Goal: Subscribe to service/newsletter

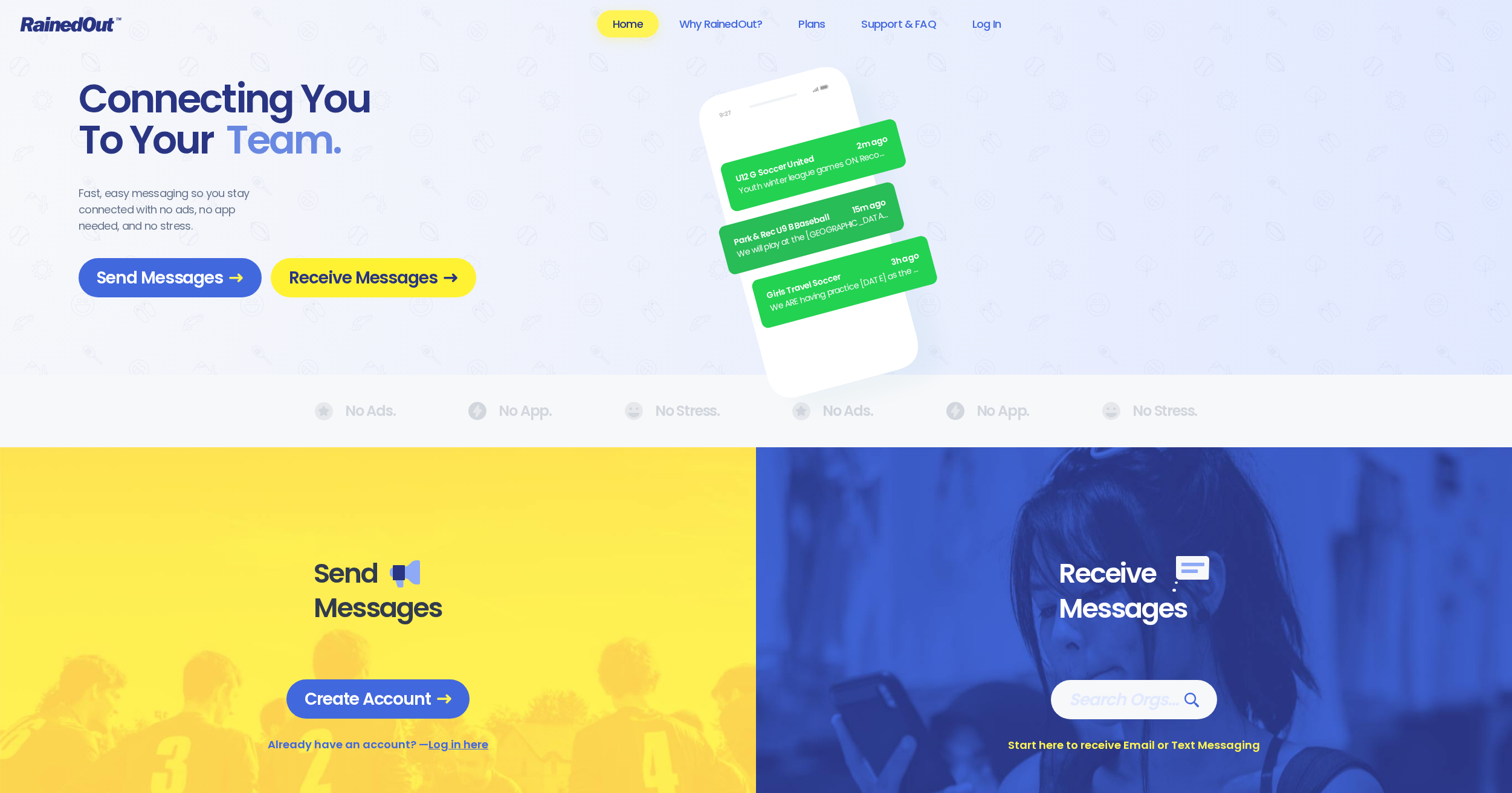
click at [413, 282] on span "Receive Messages" at bounding box center [373, 277] width 169 height 21
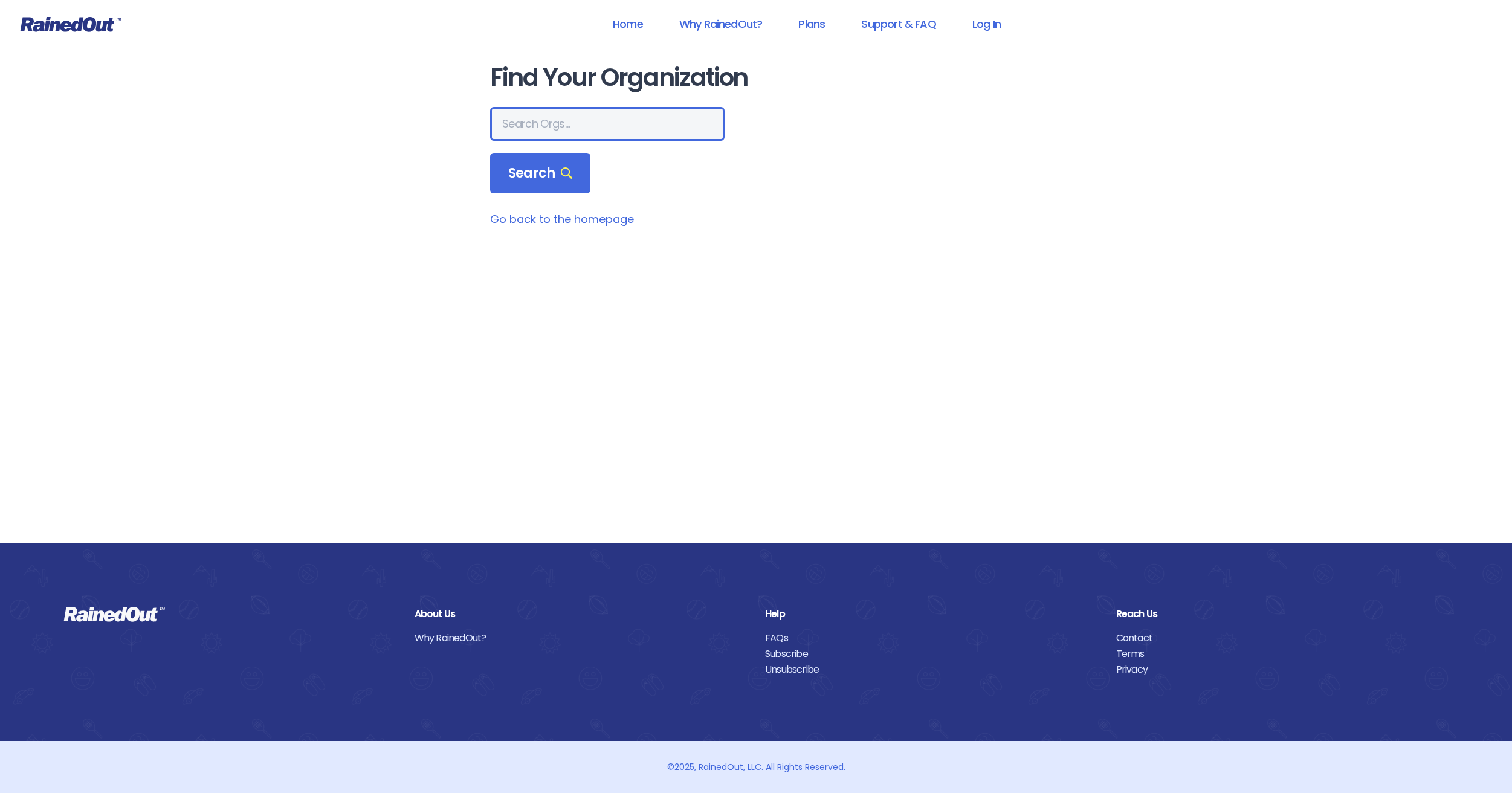
click at [610, 133] on input "text" at bounding box center [607, 124] width 235 height 34
type input "[GEOGRAPHIC_DATA]"
click at [563, 165] on span "Search" at bounding box center [540, 173] width 64 height 17
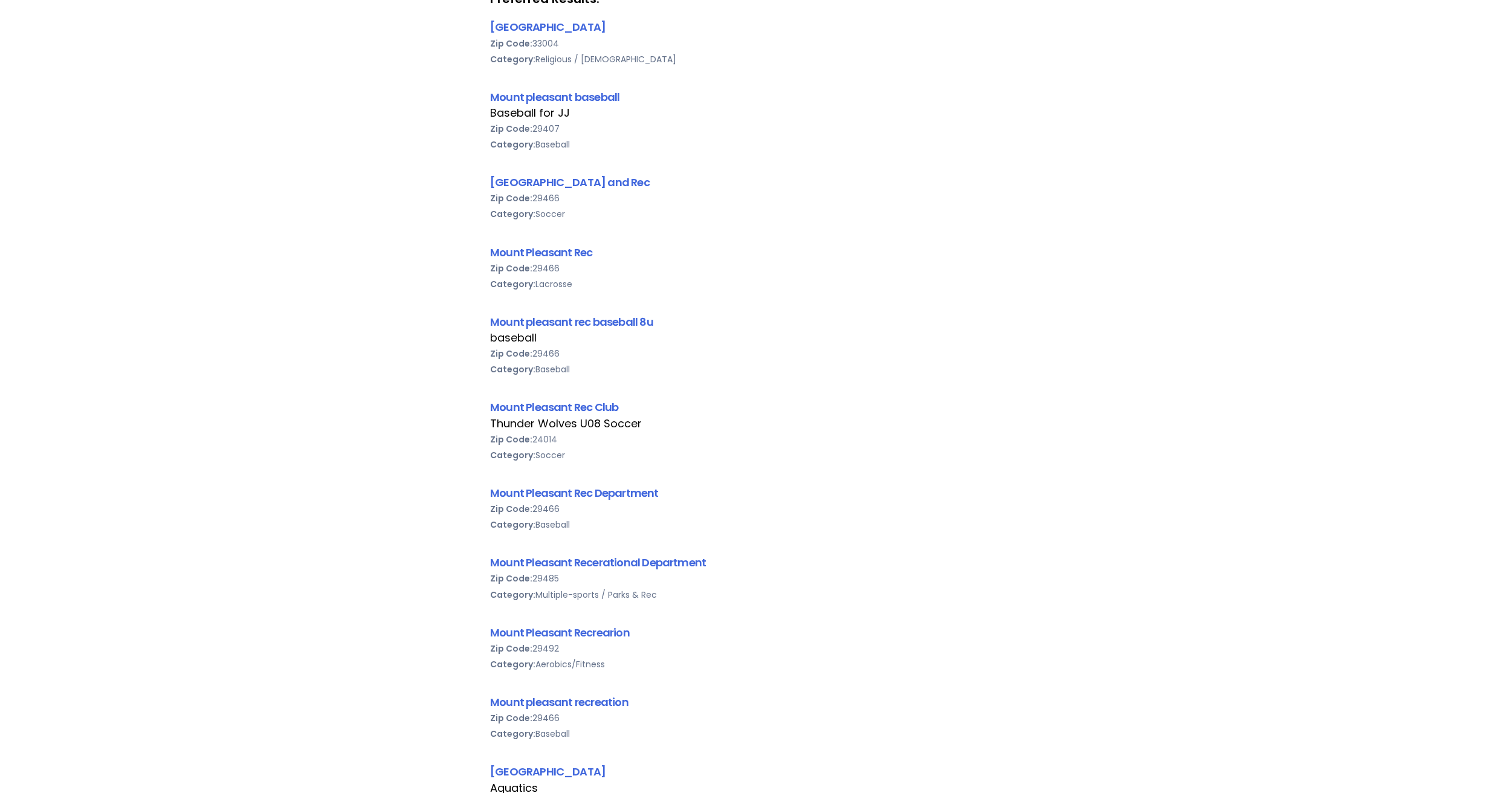
scroll to position [241, 0]
click at [612, 184] on link "[GEOGRAPHIC_DATA] and Rec" at bounding box center [570, 181] width 159 height 15
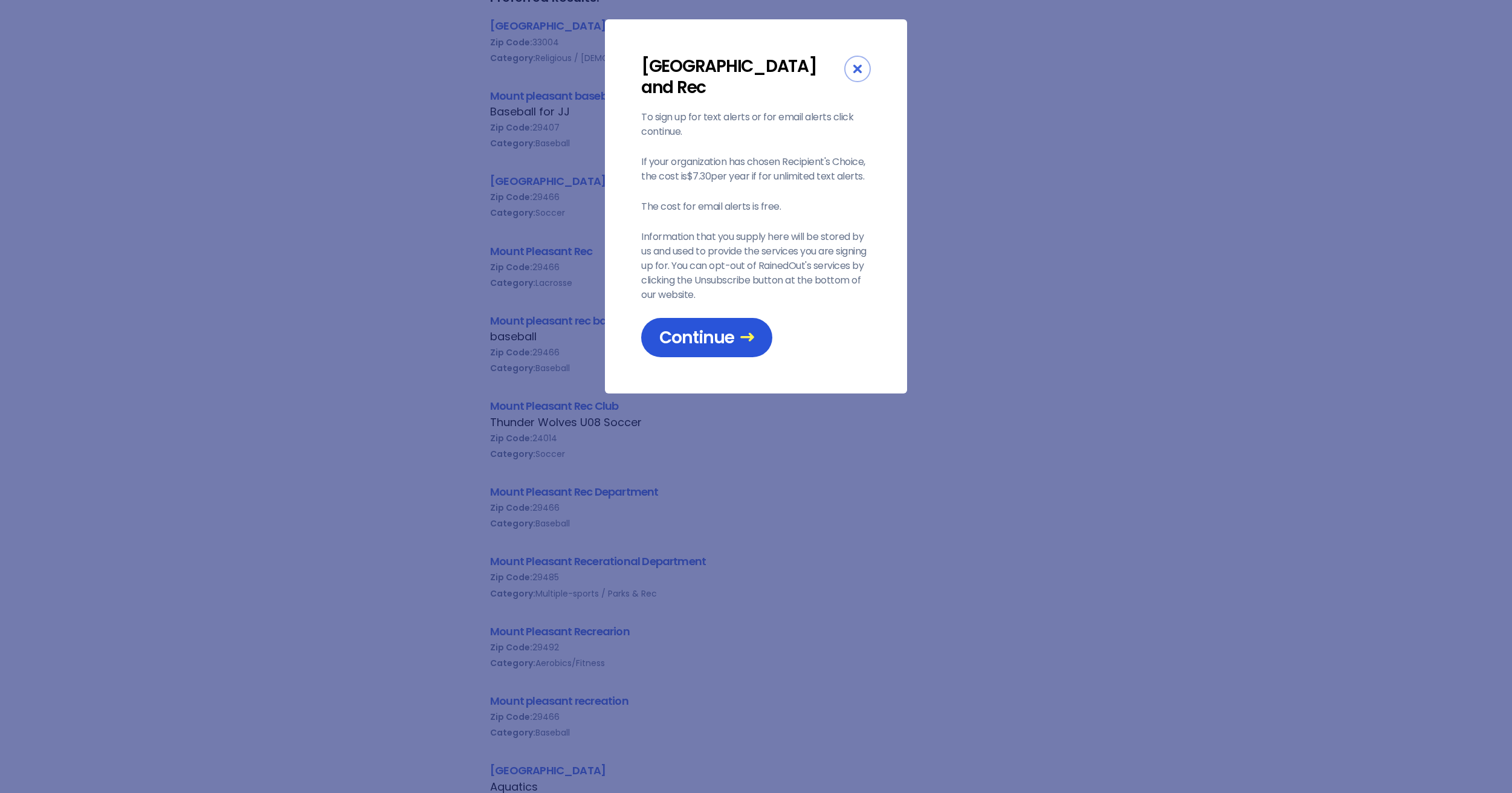
click at [705, 323] on link "Continue" at bounding box center [707, 338] width 131 height 40
